Goal: Communication & Community: Answer question/provide support

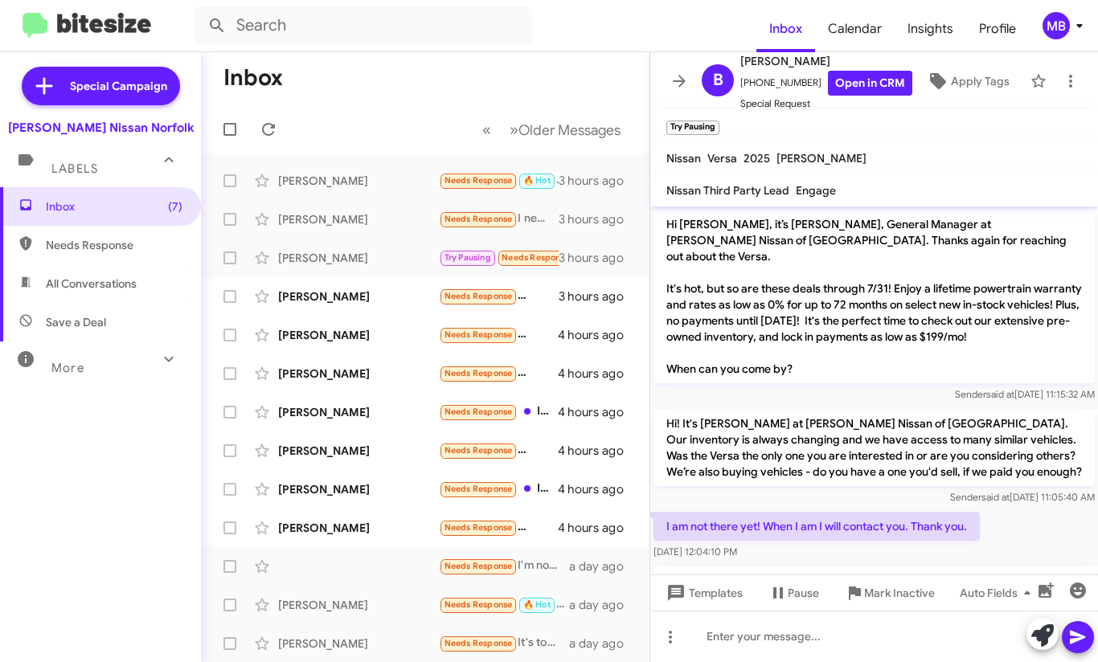
scroll to position [240, 0]
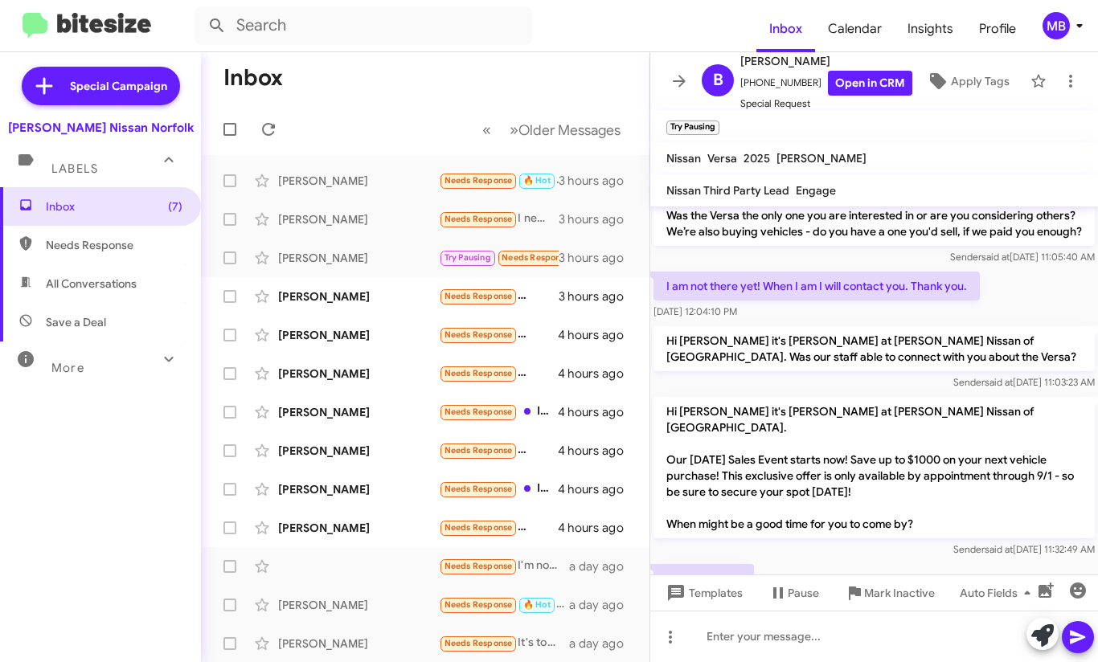
click at [117, 260] on span "Needs Response" at bounding box center [100, 245] width 201 height 39
type input "in:needs-response"
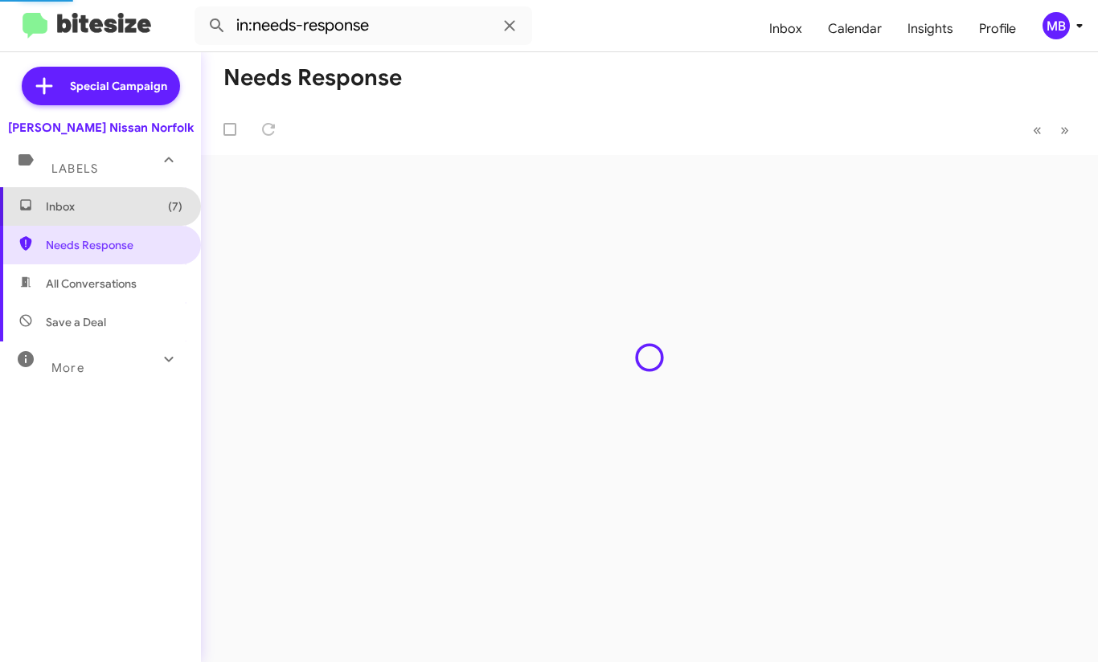
click at [114, 225] on span "Inbox (7)" at bounding box center [100, 206] width 201 height 39
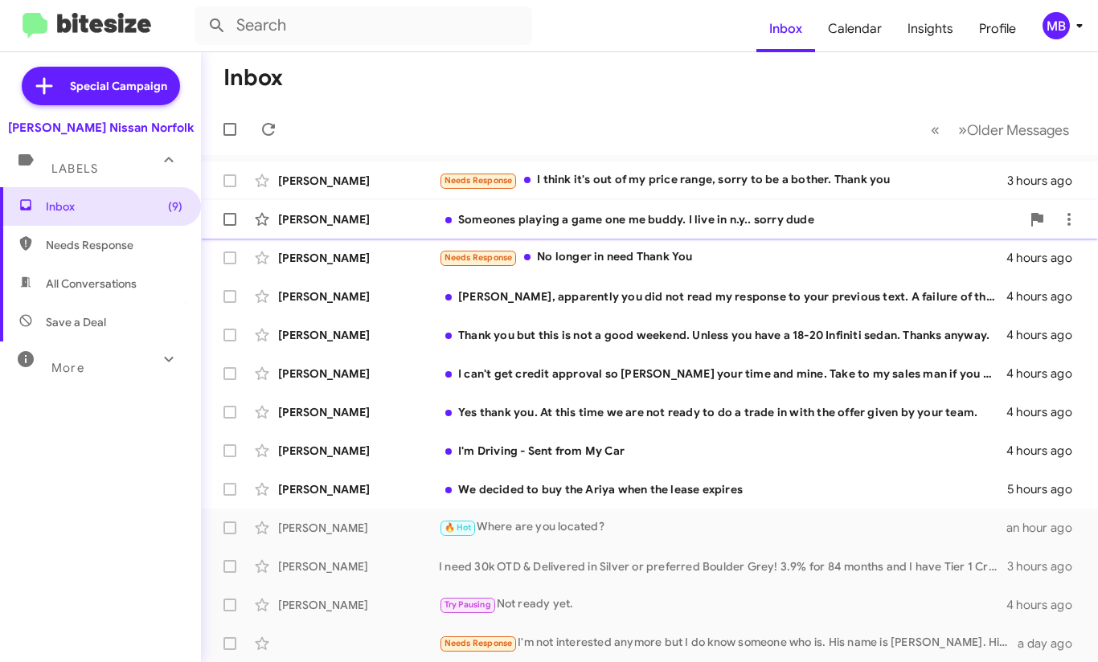
click at [576, 222] on div "Someones playing a game one me buddy. I live in n.y.. sorry dude" at bounding box center [730, 219] width 582 height 16
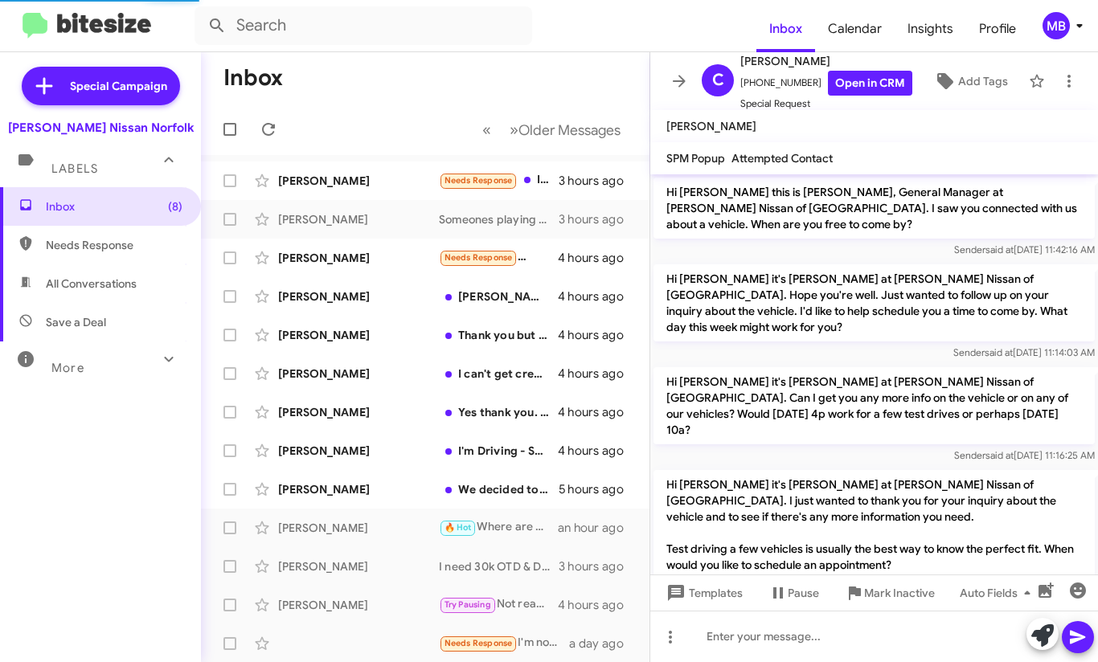
scroll to position [224, 0]
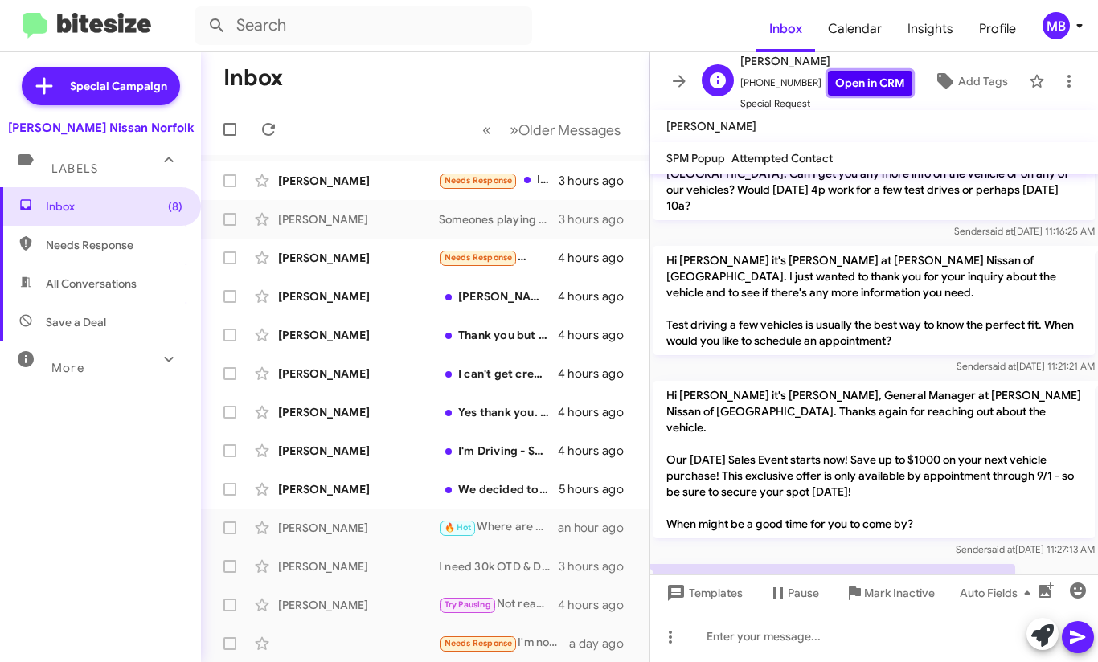
click at [869, 88] on link "Open in CRM" at bounding box center [870, 83] width 84 height 25
click at [867, 596] on span "Mark Inactive" at bounding box center [899, 593] width 71 height 29
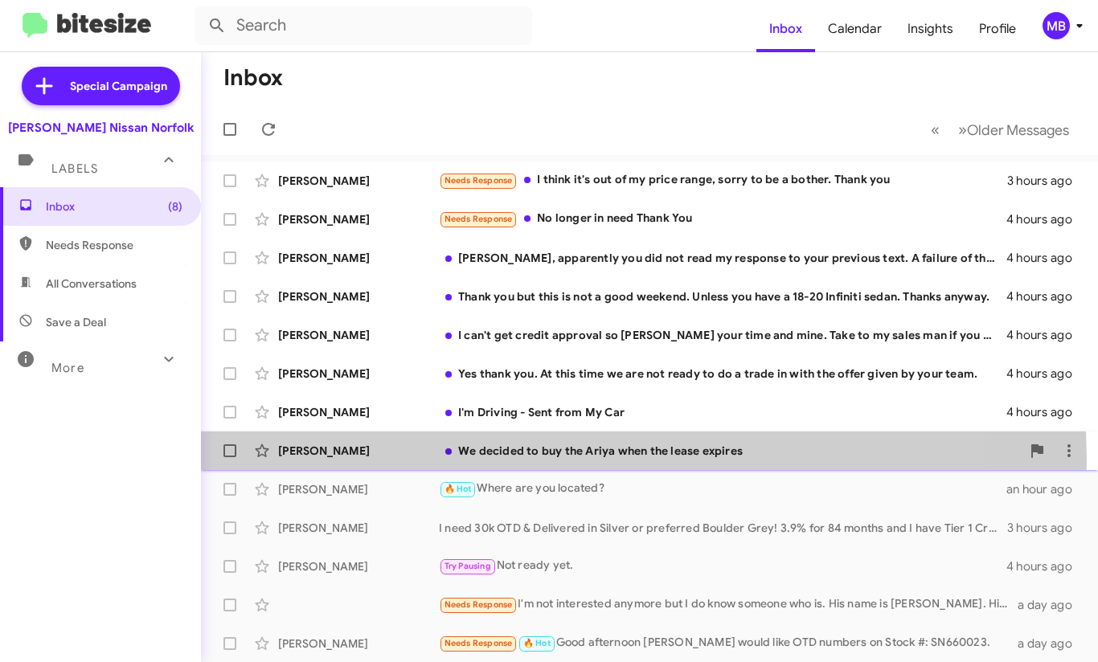
click at [525, 461] on div "[PERSON_NAME] We decided to buy the Ariya when the lease expires 5 hours ago" at bounding box center [649, 451] width 871 height 32
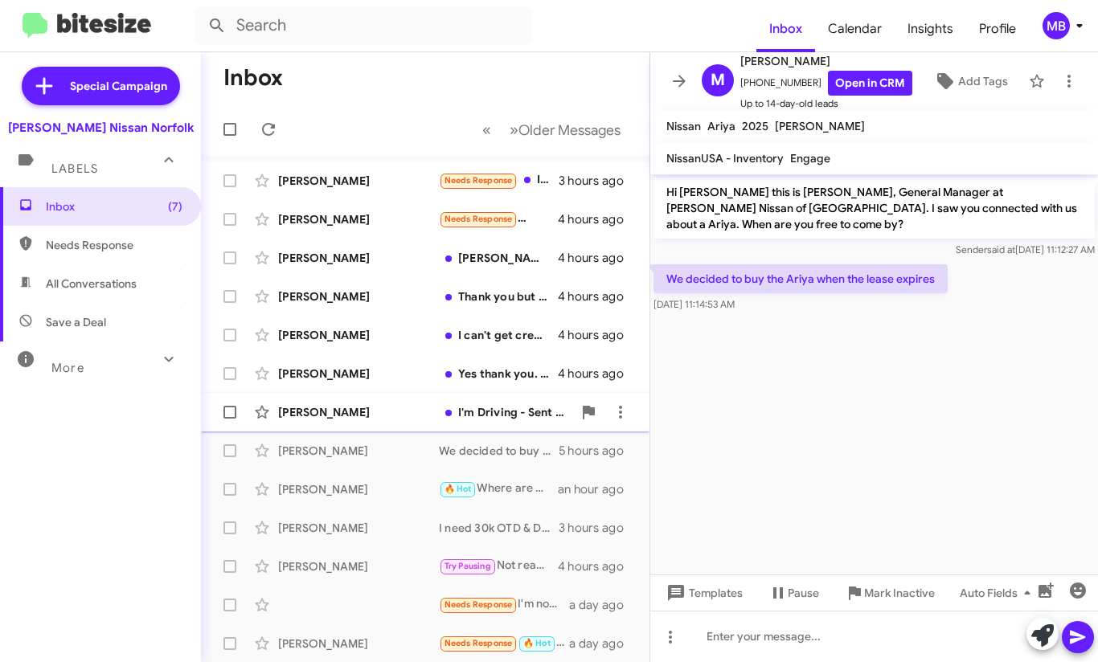
click at [421, 402] on div "[PERSON_NAME] I'm Driving - Sent from My Car 4 hours ago" at bounding box center [425, 412] width 423 height 32
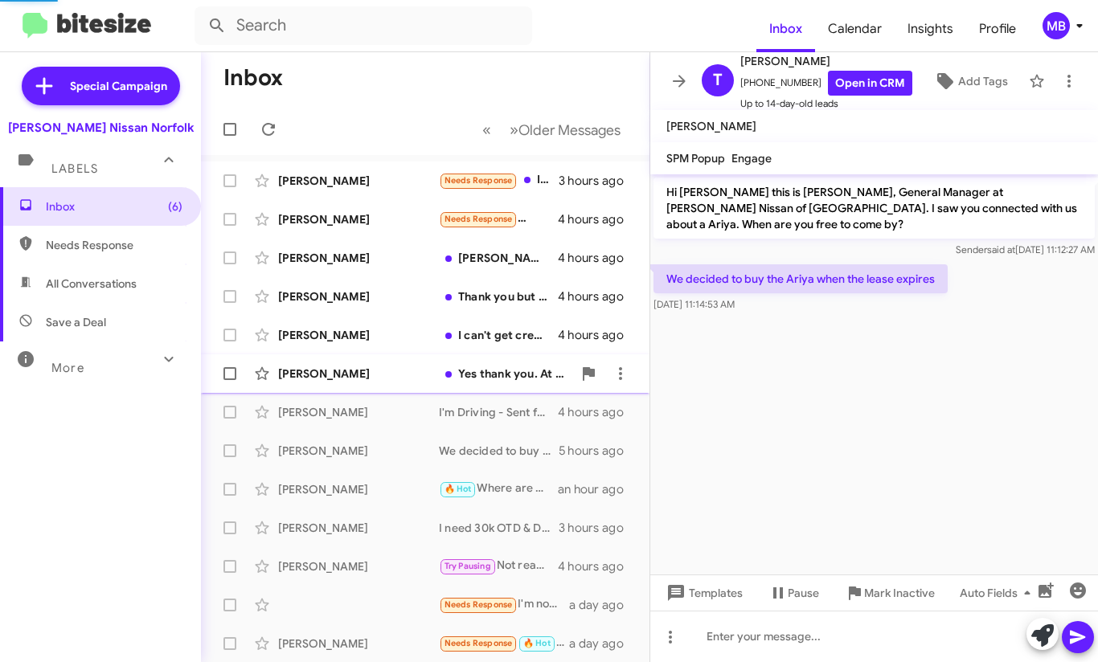
scroll to position [604, 0]
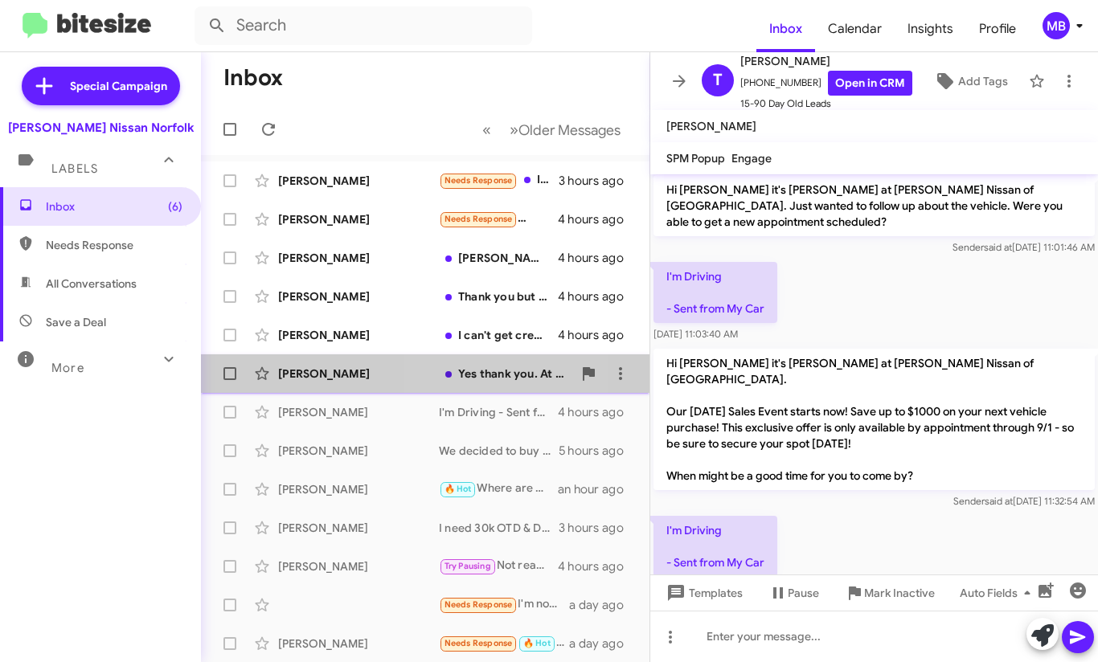
click at [458, 380] on div "Yes thank you. At this time we are not ready to do a trade in with the offer gi…" at bounding box center [505, 374] width 133 height 16
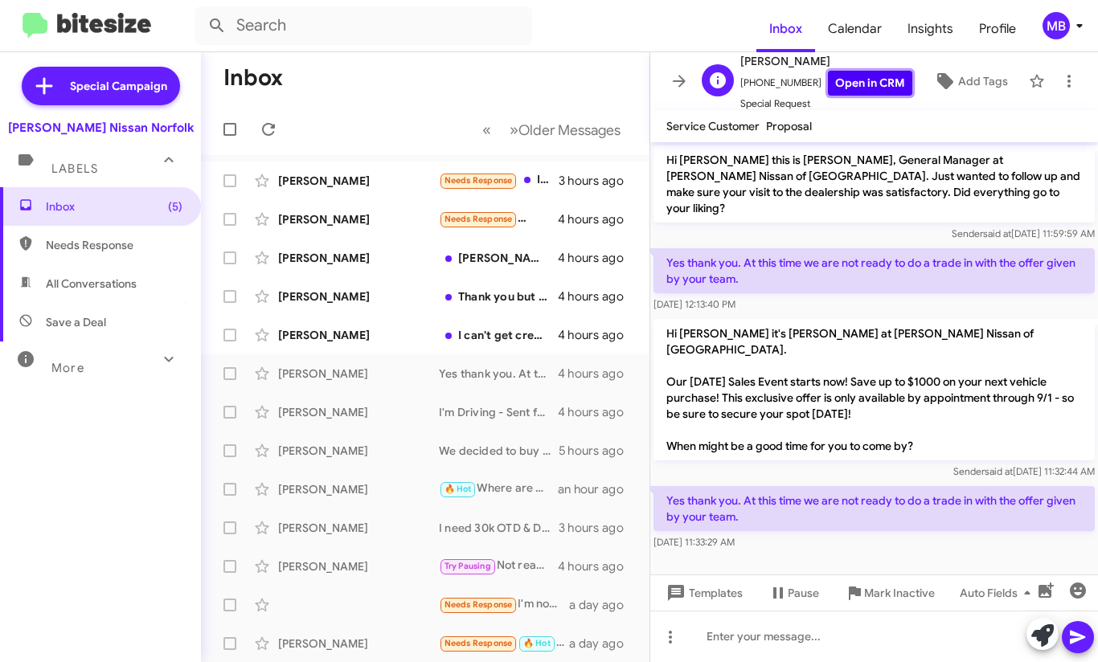
click at [831, 80] on link "Open in CRM" at bounding box center [870, 83] width 84 height 25
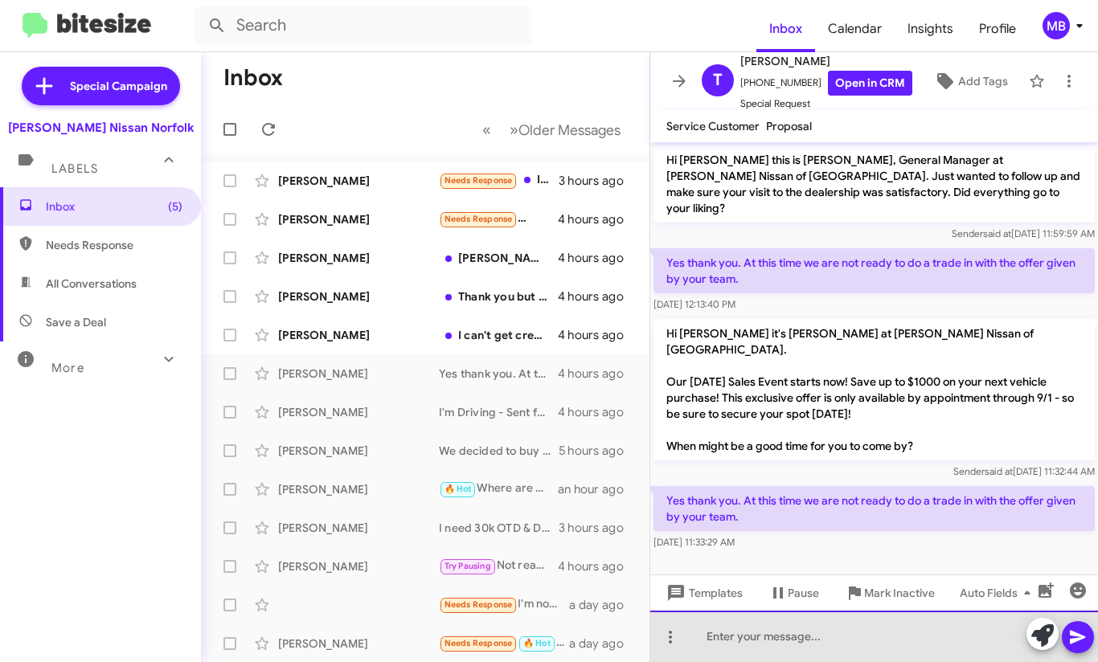
click at [751, 637] on div at bounding box center [874, 636] width 448 height 51
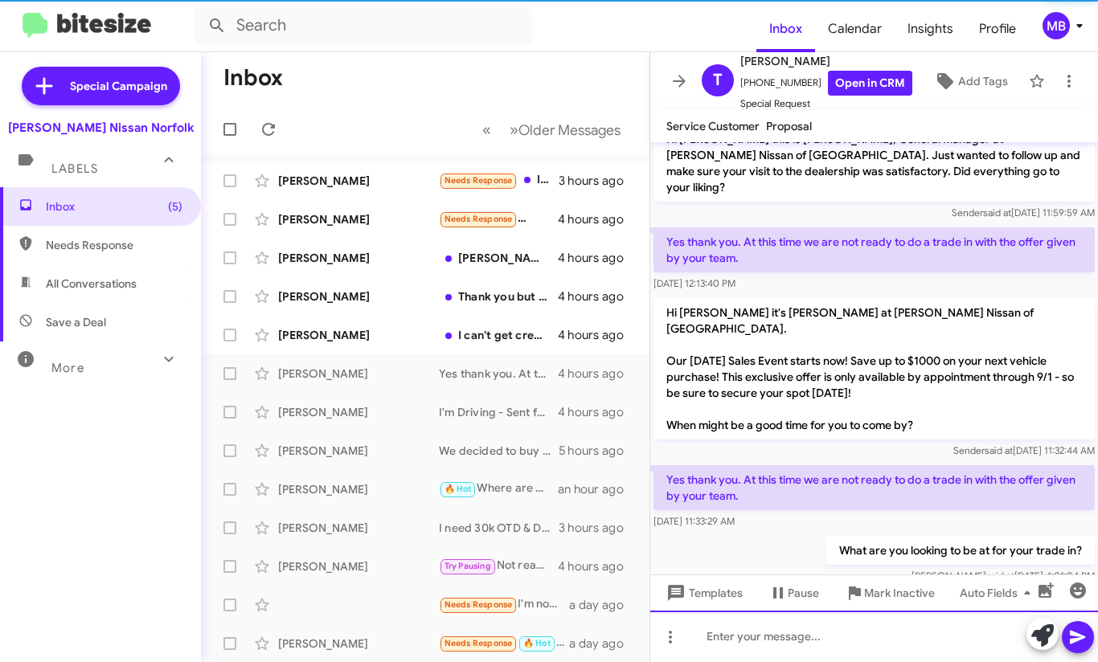
scroll to position [21, 0]
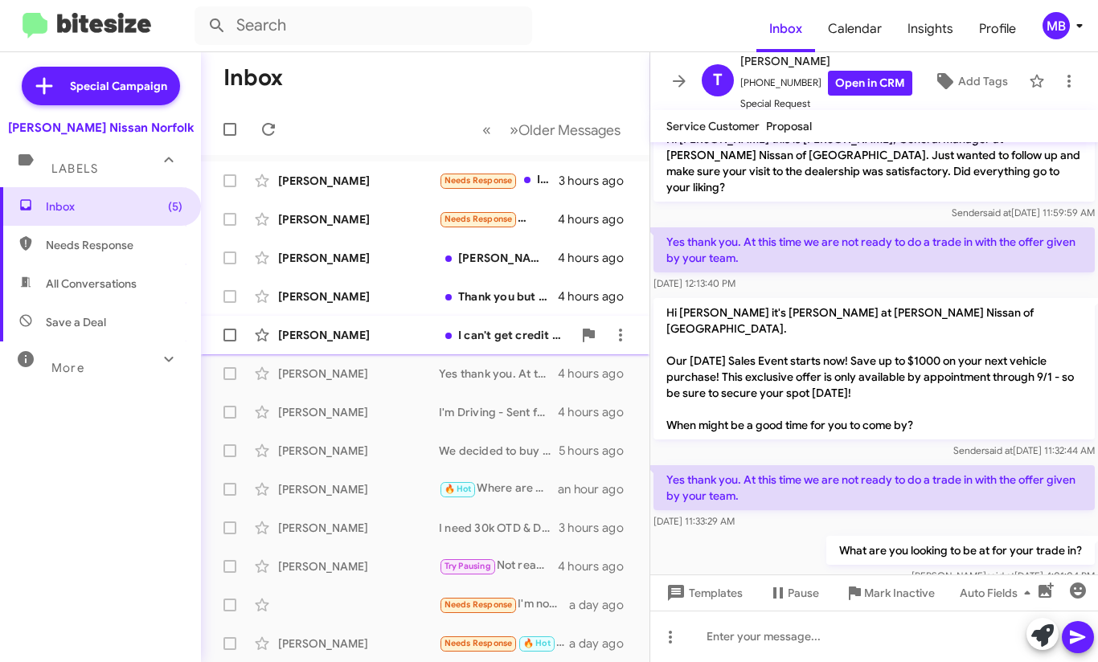
click at [458, 332] on div "I can't get credit approval so [PERSON_NAME] your time and mine. Take to my sal…" at bounding box center [505, 335] width 133 height 16
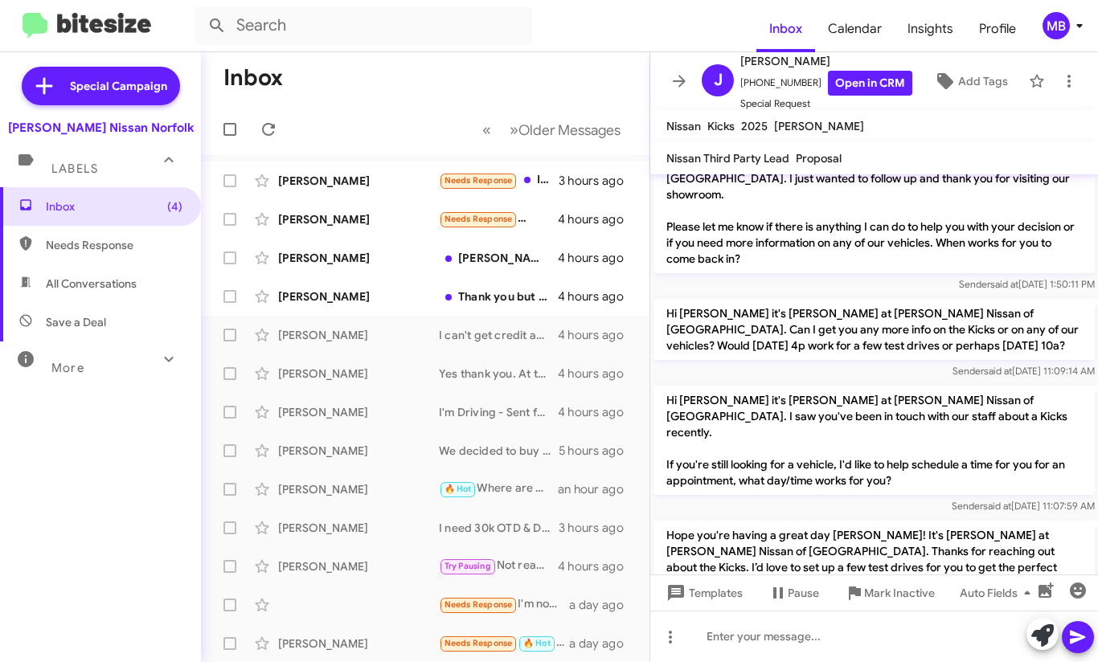
scroll to position [518, 0]
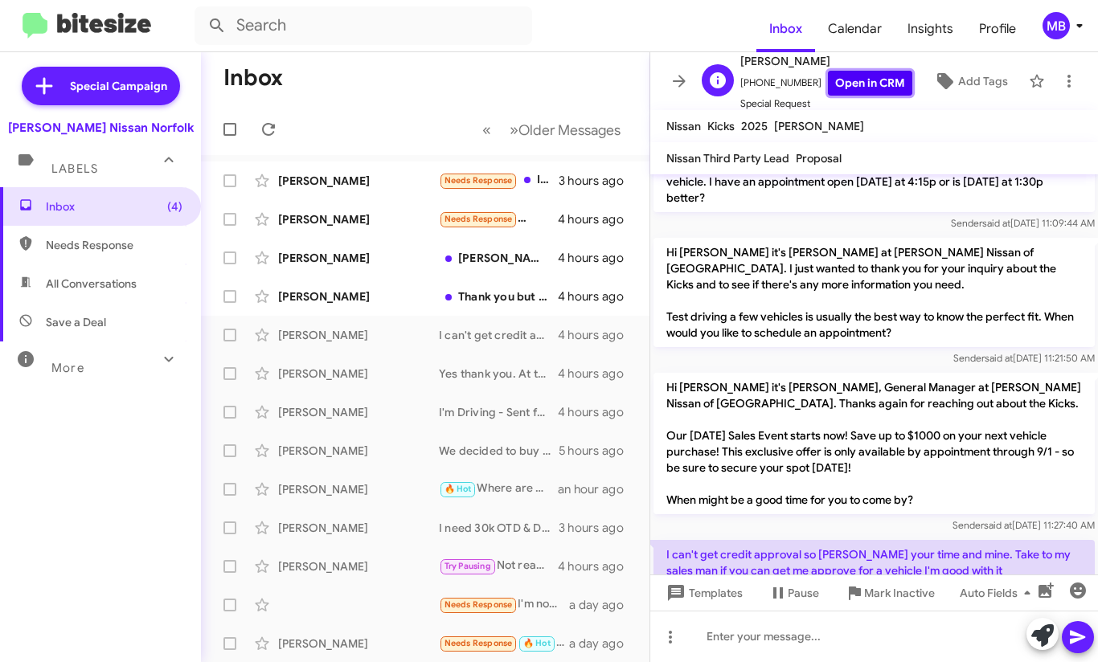
click at [841, 76] on link "Open in CRM" at bounding box center [870, 83] width 84 height 25
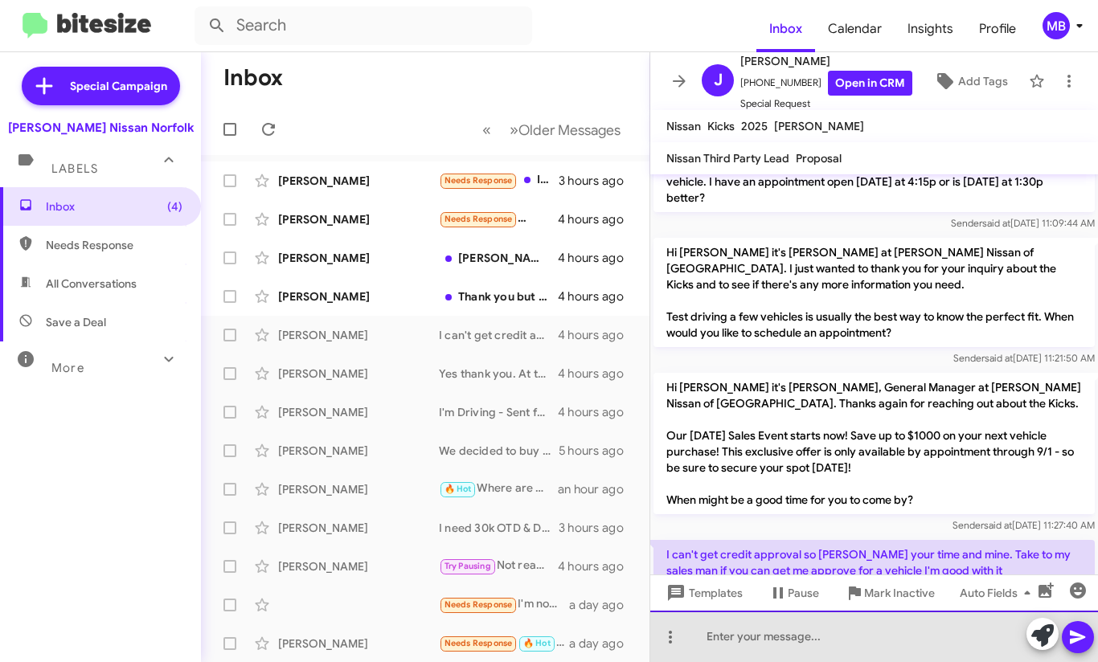
click at [784, 633] on div at bounding box center [874, 636] width 448 height 51
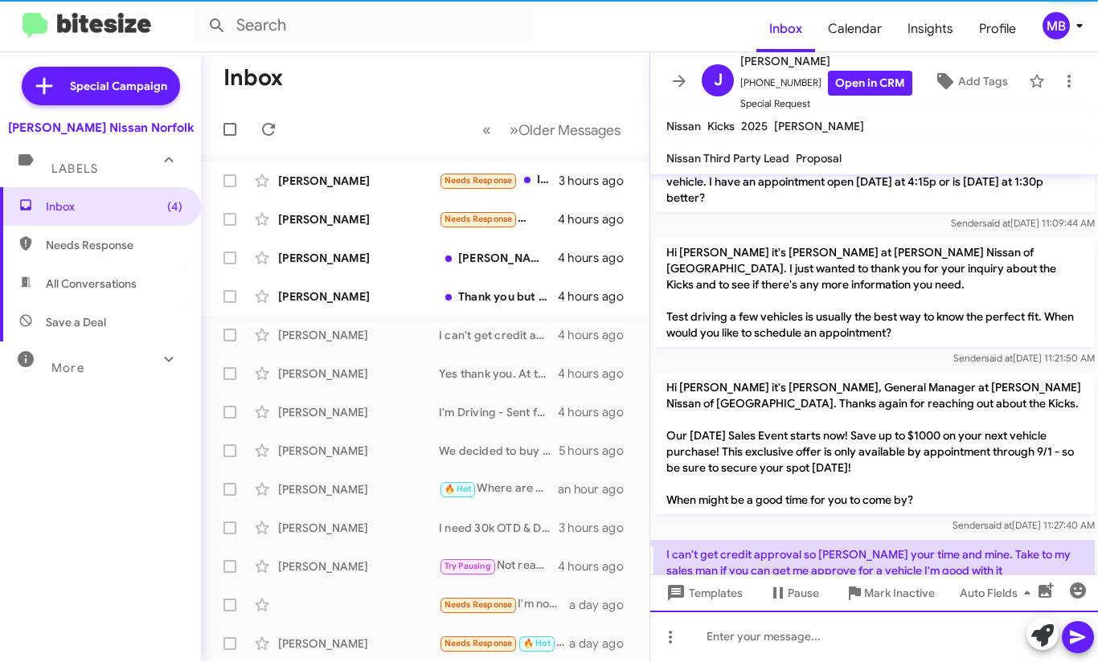
scroll to position [0, 0]
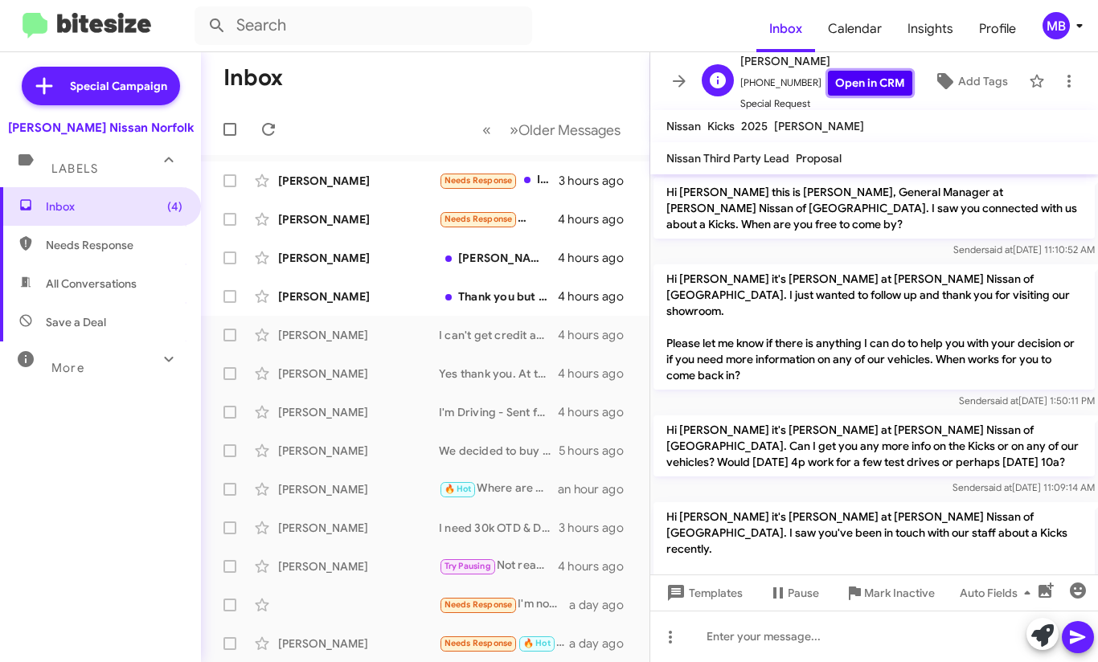
click at [878, 88] on link "Open in CRM" at bounding box center [870, 83] width 84 height 25
click at [469, 297] on div "Thank you but this is not a good weekend. Unless you have a 18-20 Infiniti seda…" at bounding box center [505, 297] width 133 height 16
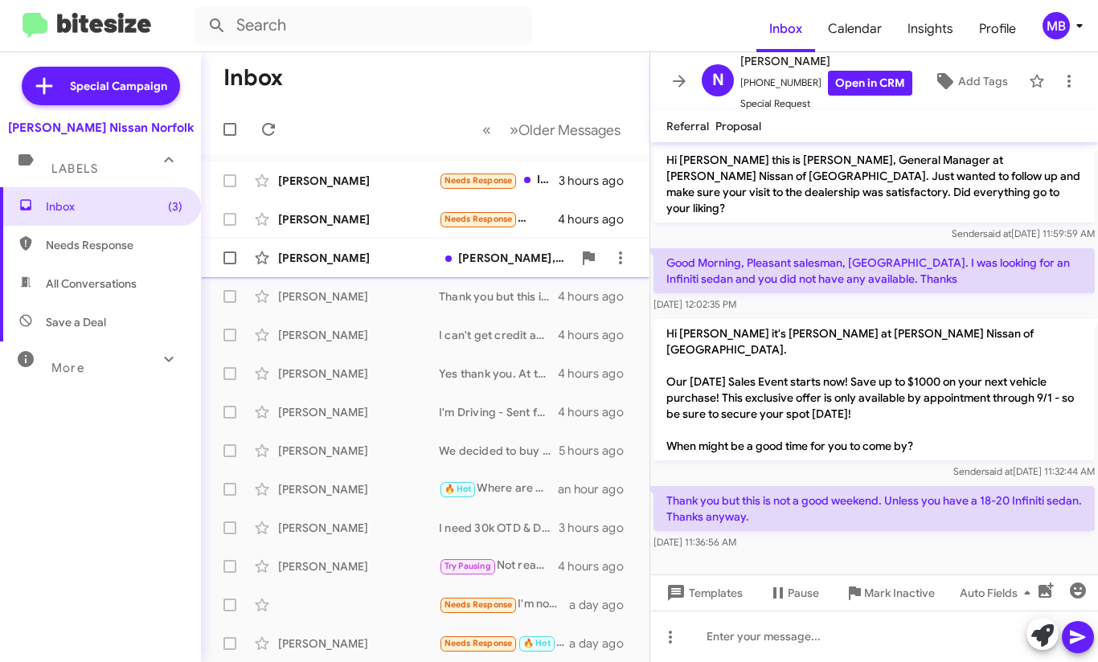
click at [468, 244] on div "[PERSON_NAME] [PERSON_NAME], apparently you did not read my response to your pr…" at bounding box center [425, 258] width 423 height 32
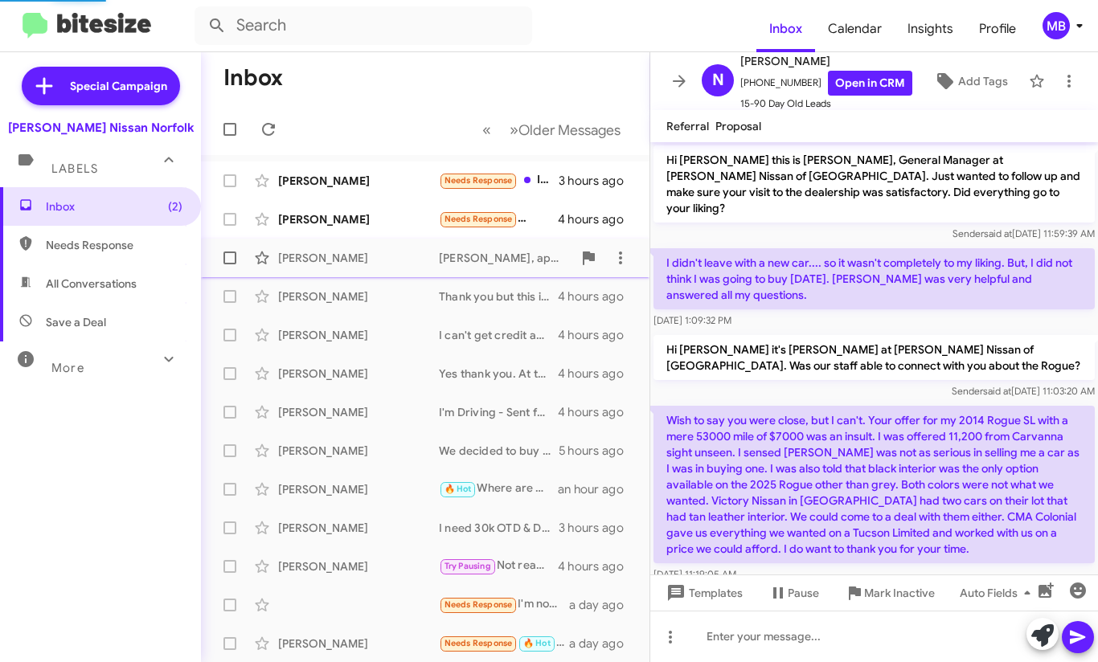
scroll to position [321, 0]
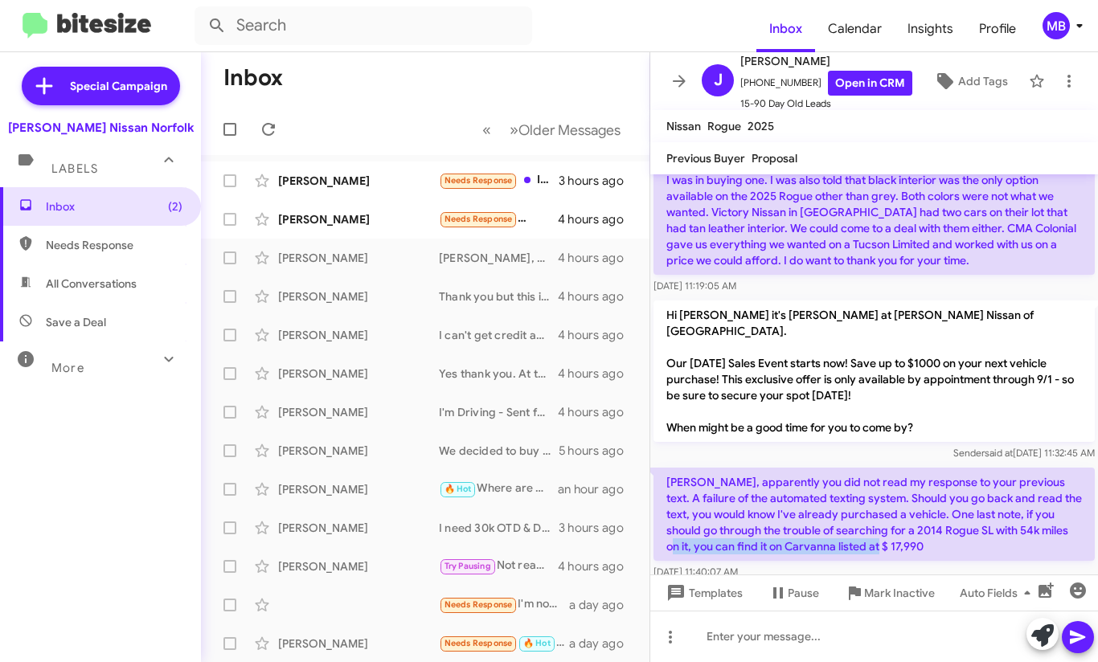
drag, startPoint x: 1068, startPoint y: 491, endPoint x: 885, endPoint y: 513, distance: 183.8
click at [885, 513] on p "[PERSON_NAME], apparently you did not read my response to your previous text. A…" at bounding box center [874, 514] width 441 height 93
click at [879, 594] on span "Mark Inactive" at bounding box center [899, 593] width 71 height 29
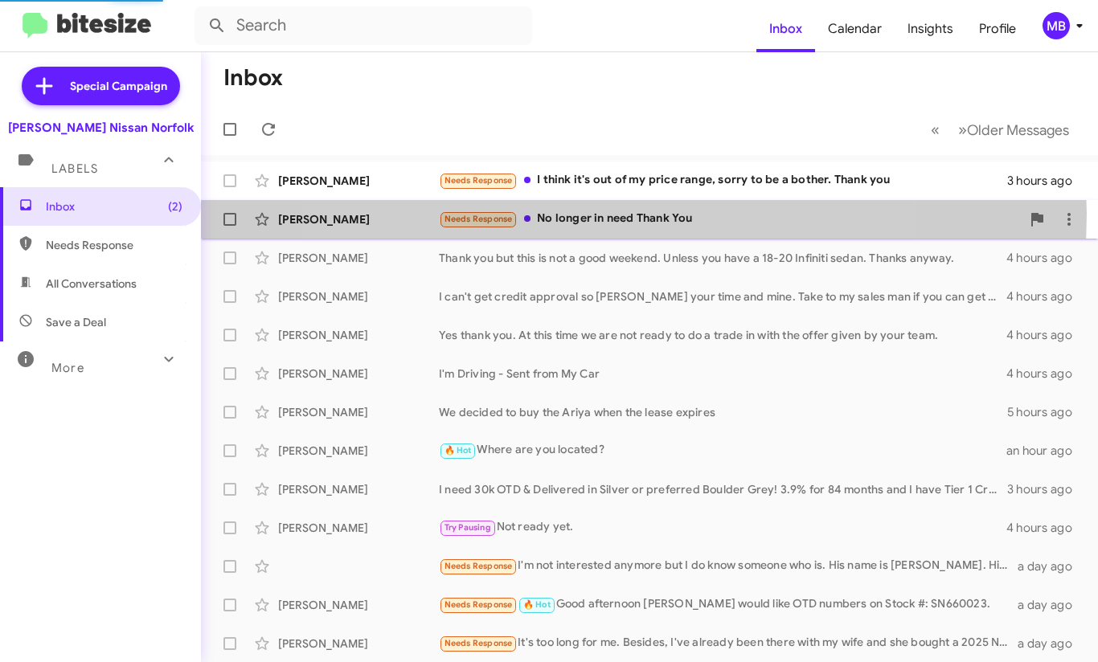
click at [592, 214] on div "Needs Response No longer in need Thank You" at bounding box center [730, 219] width 582 height 18
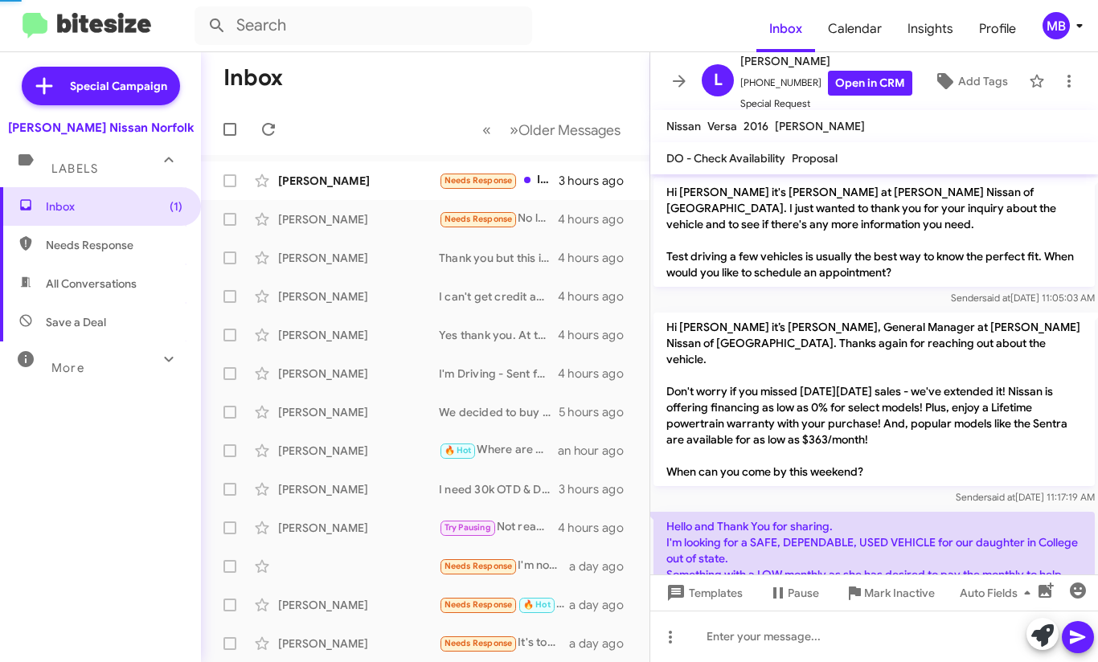
scroll to position [2123, 0]
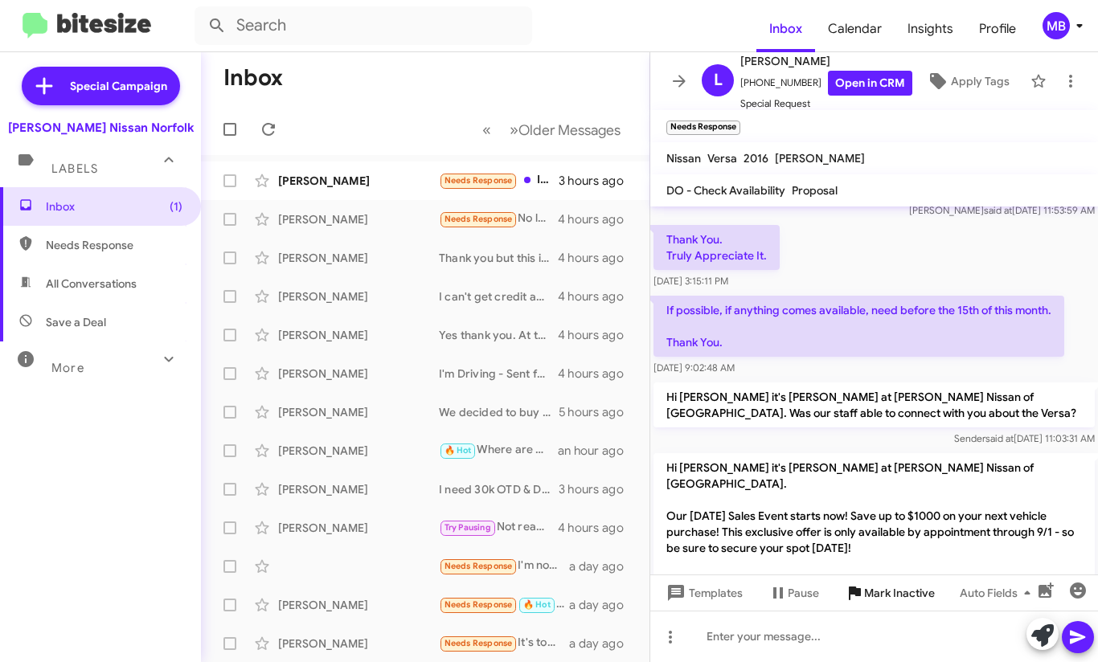
click at [920, 591] on span "Mark Inactive" at bounding box center [899, 593] width 71 height 29
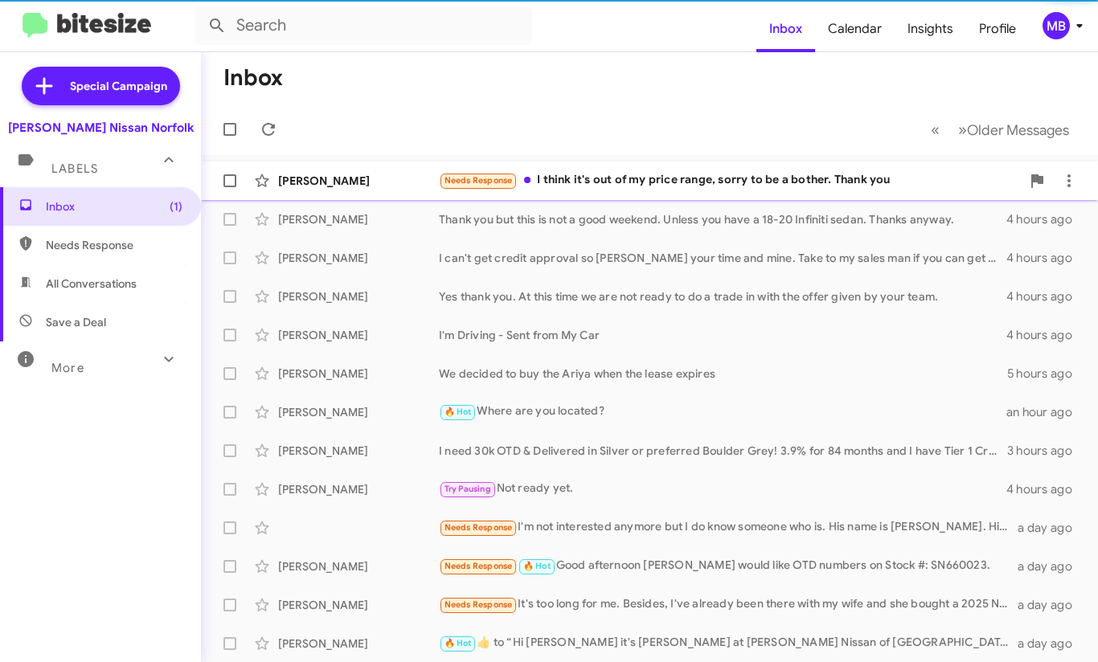
click at [539, 182] on div "Needs Response I think it's out of my price range, sorry to be a bother. Thank …" at bounding box center [730, 180] width 582 height 18
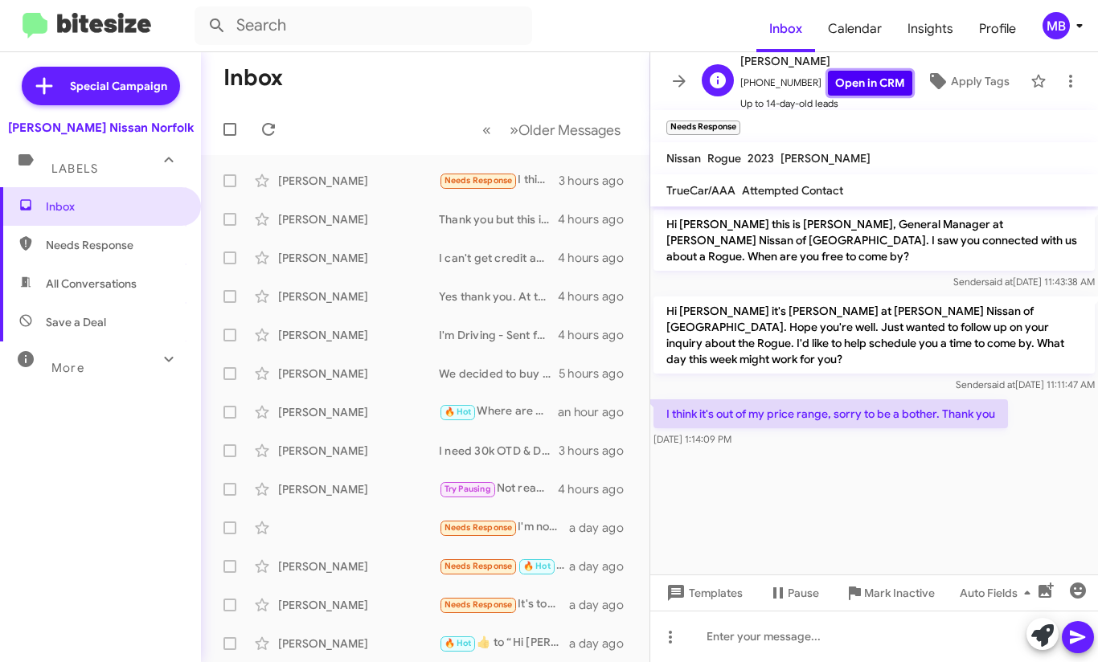
click at [837, 82] on link "Open in CRM" at bounding box center [870, 83] width 84 height 25
click at [760, 637] on div at bounding box center [874, 636] width 448 height 51
